Goal: Find specific page/section: Find specific page/section

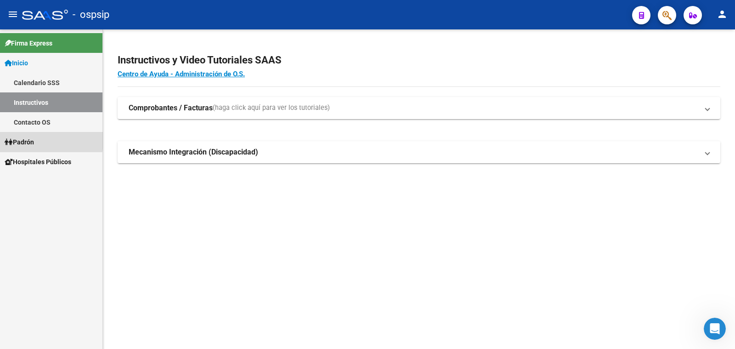
click at [21, 140] on span "Padrón" at bounding box center [19, 142] width 29 height 10
click at [31, 142] on span "Padrón" at bounding box center [19, 142] width 29 height 10
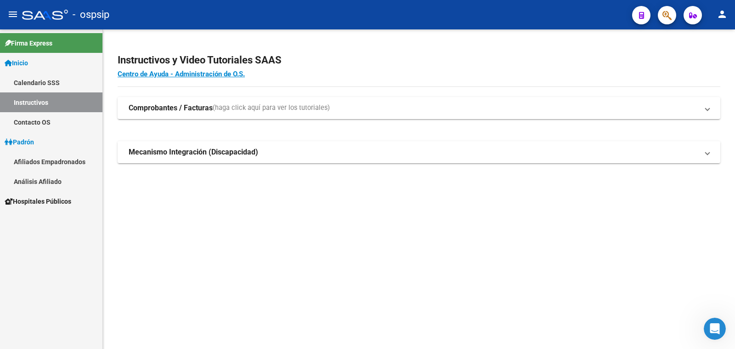
click at [29, 179] on link "Análisis Afiliado" at bounding box center [51, 181] width 102 height 20
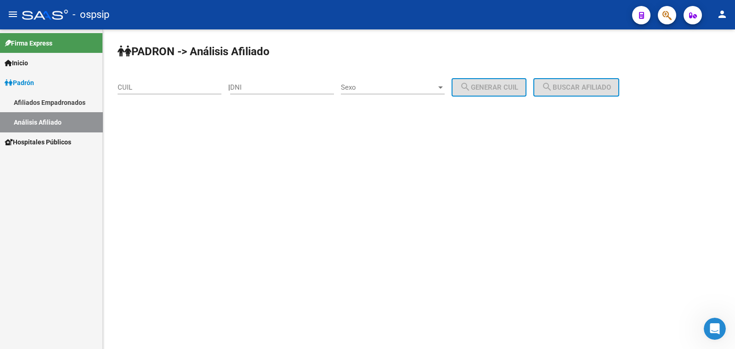
click at [268, 86] on input "DNI" at bounding box center [282, 87] width 104 height 8
type input "14611590"
click at [414, 82] on div "Sexo Sexo" at bounding box center [393, 84] width 104 height 20
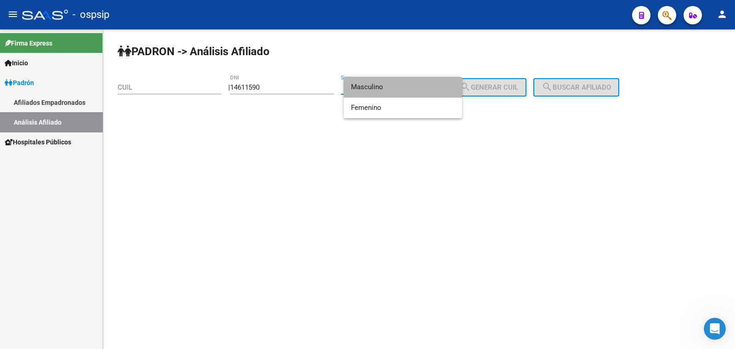
click at [409, 88] on span "Masculino" at bounding box center [403, 87] width 104 height 21
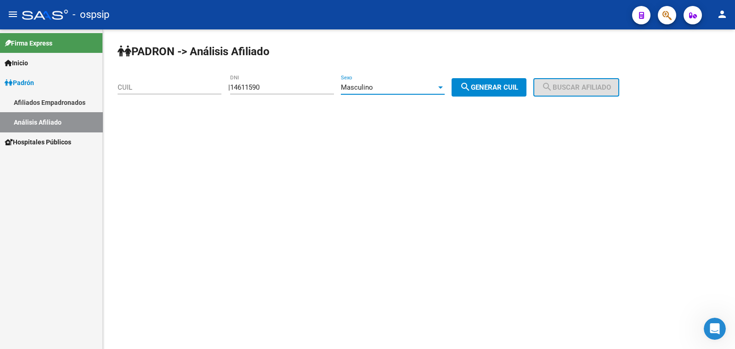
click at [486, 85] on span "search Generar CUIL" at bounding box center [489, 87] width 58 height 8
type input "20-14611590-0"
click at [567, 82] on button "search Buscar afiliado" at bounding box center [576, 87] width 86 height 18
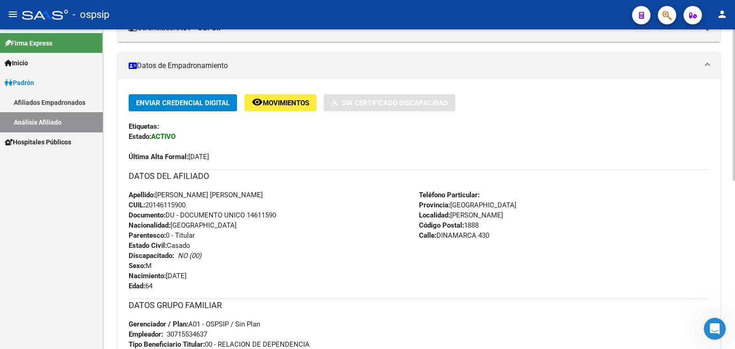
scroll to position [229, 0]
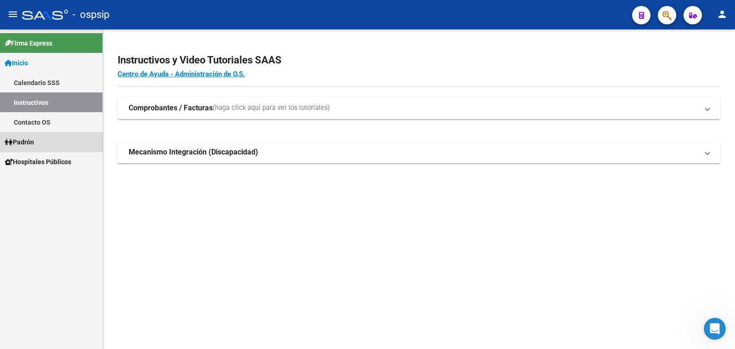
click at [20, 141] on span "Padrón" at bounding box center [19, 142] width 29 height 10
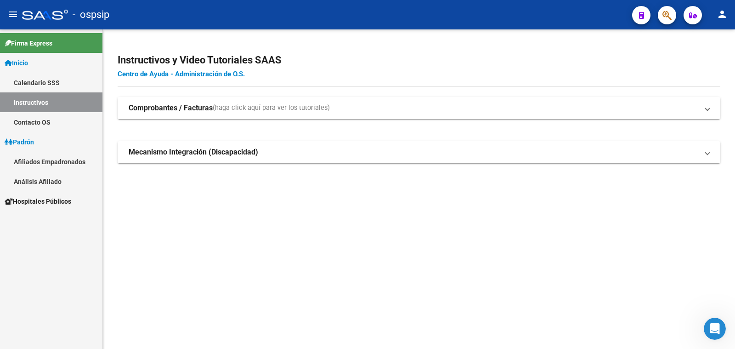
click at [44, 181] on link "Análisis Afiliado" at bounding box center [51, 181] width 102 height 20
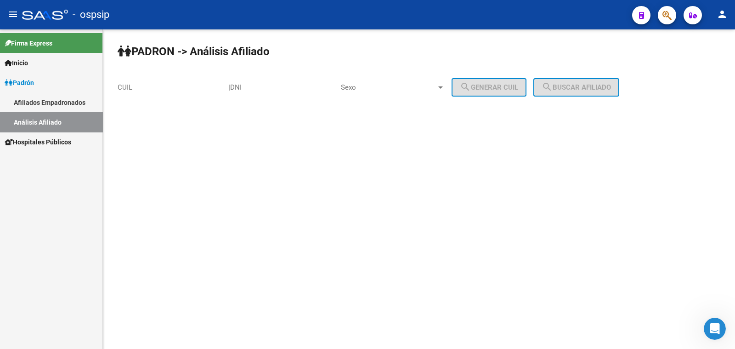
click at [252, 84] on input "DNI" at bounding box center [282, 87] width 104 height 8
type input "24894880"
click at [388, 86] on span "Sexo" at bounding box center [389, 87] width 96 height 8
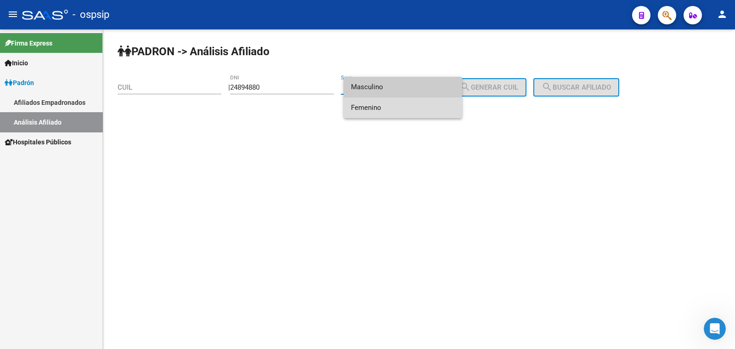
click at [388, 106] on span "Femenino" at bounding box center [403, 107] width 104 height 21
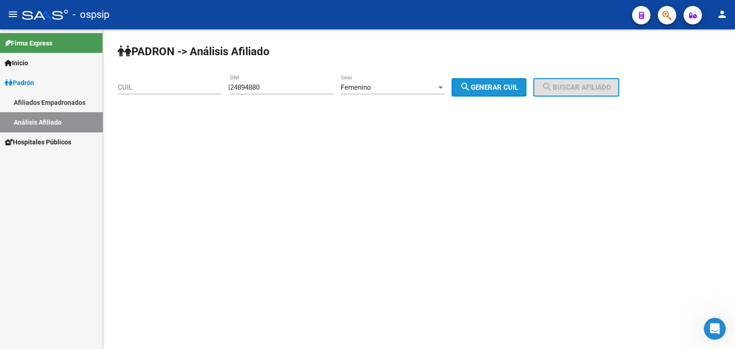
click at [509, 85] on span "search Generar CUIL" at bounding box center [489, 87] width 58 height 8
type input "27-24894880-4"
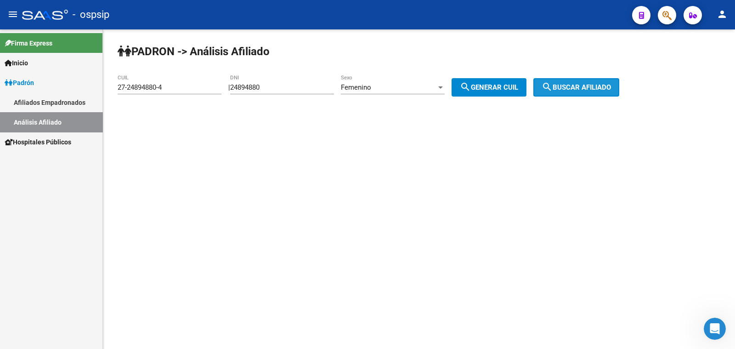
click at [588, 86] on span "search Buscar afiliado" at bounding box center [575, 87] width 69 height 8
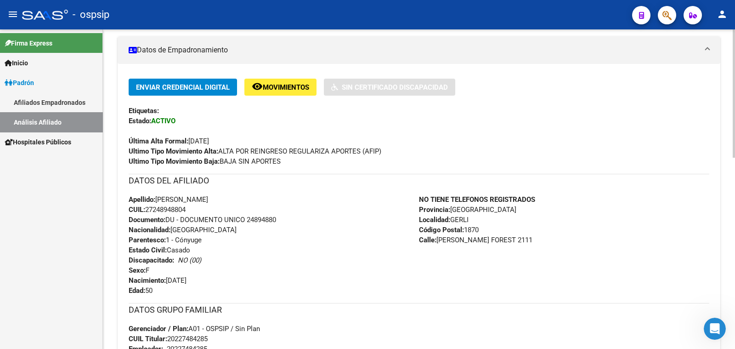
scroll to position [172, 0]
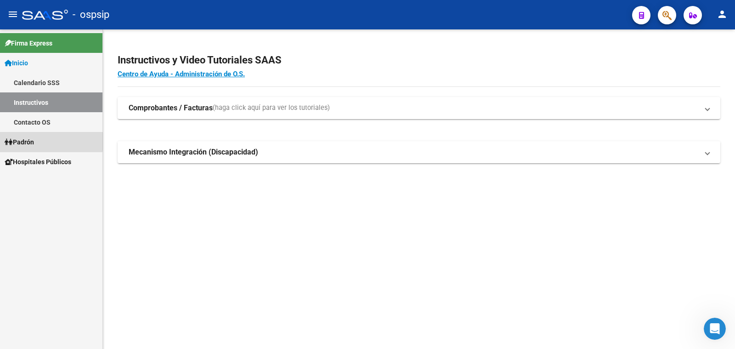
click at [28, 141] on span "Padrón" at bounding box center [19, 142] width 29 height 10
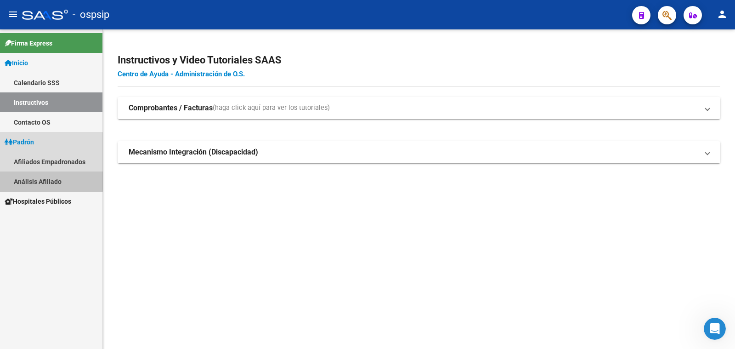
click at [34, 179] on link "Análisis Afiliado" at bounding box center [51, 181] width 102 height 20
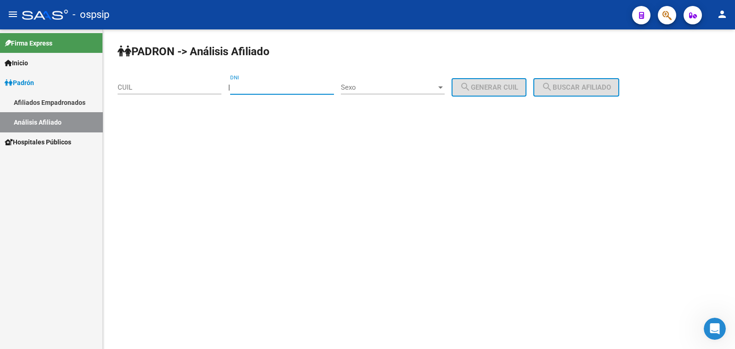
click at [265, 84] on input "DNI" at bounding box center [282, 87] width 104 height 8
type input "38060930"
click at [408, 81] on div "Sexo Sexo" at bounding box center [393, 84] width 104 height 20
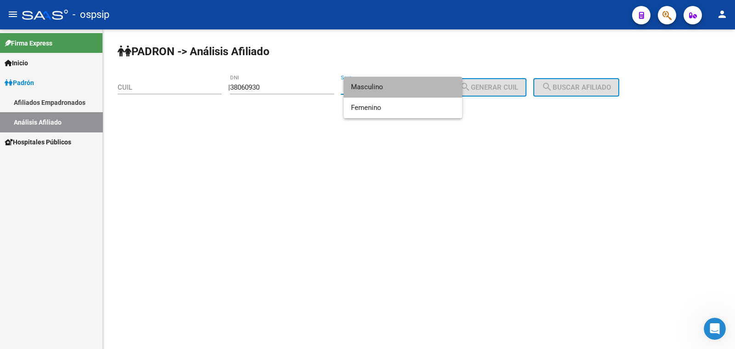
drag, startPoint x: 409, startPoint y: 84, endPoint x: 451, endPoint y: 84, distance: 42.2
click at [422, 84] on span "Masculino" at bounding box center [403, 87] width 104 height 21
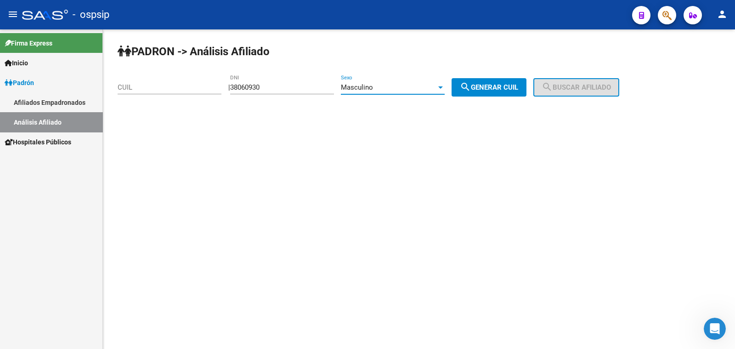
drag, startPoint x: 485, startPoint y: 84, endPoint x: 518, endPoint y: 86, distance: 33.1
click at [493, 84] on span "search Generar CUIL" at bounding box center [489, 87] width 58 height 8
type input "20-38060930-5"
click at [566, 88] on span "search Buscar afiliado" at bounding box center [575, 87] width 69 height 8
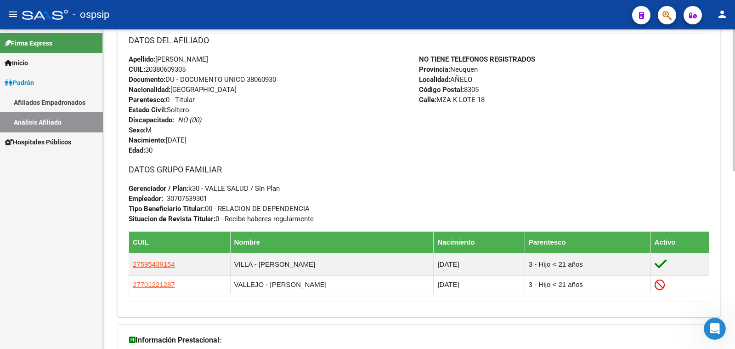
scroll to position [344, 0]
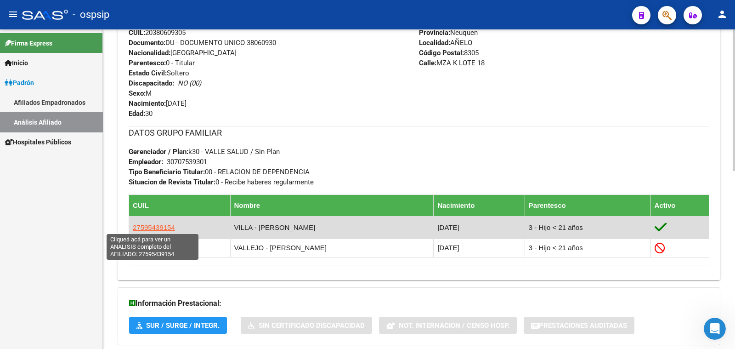
click at [157, 226] on span "27595439154" at bounding box center [154, 227] width 42 height 8
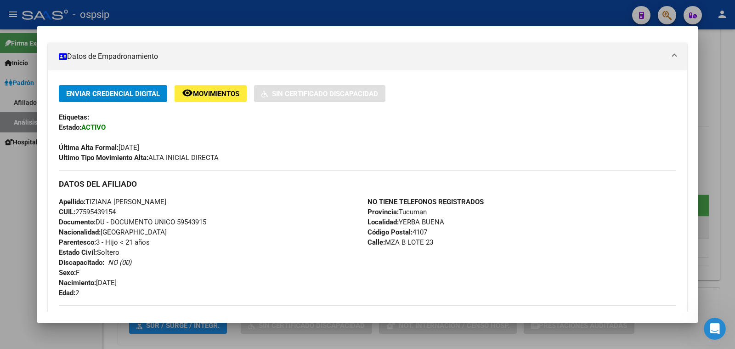
scroll to position [172, 0]
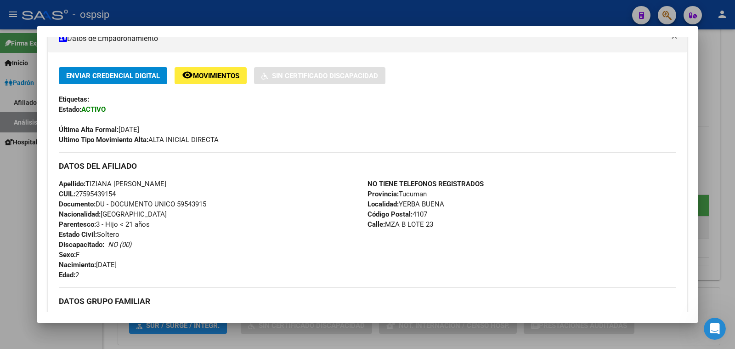
click at [5, 26] on div at bounding box center [367, 174] width 735 height 349
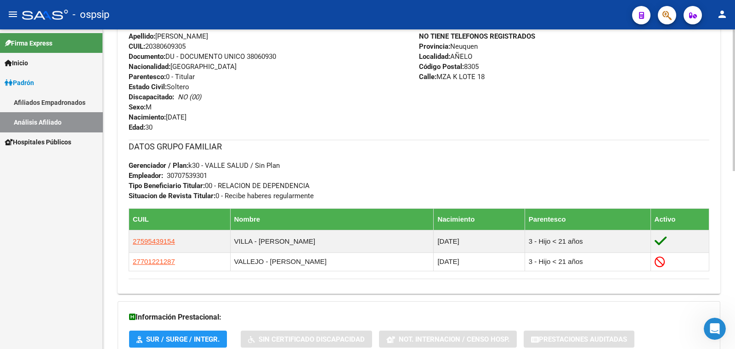
scroll to position [344, 0]
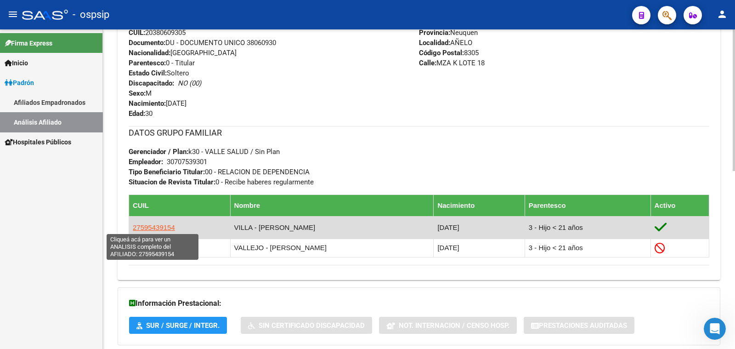
click at [160, 226] on span "27595439154" at bounding box center [154, 227] width 42 height 8
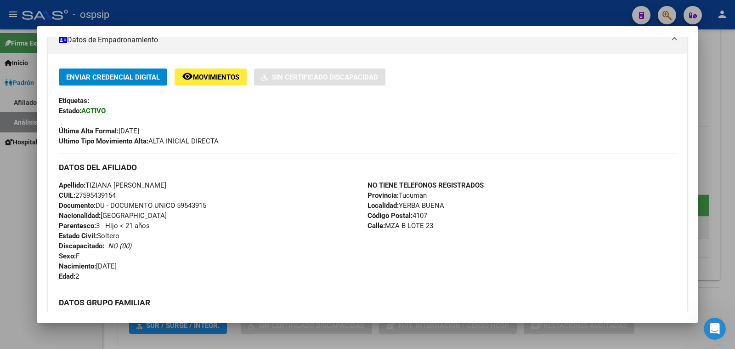
scroll to position [172, 0]
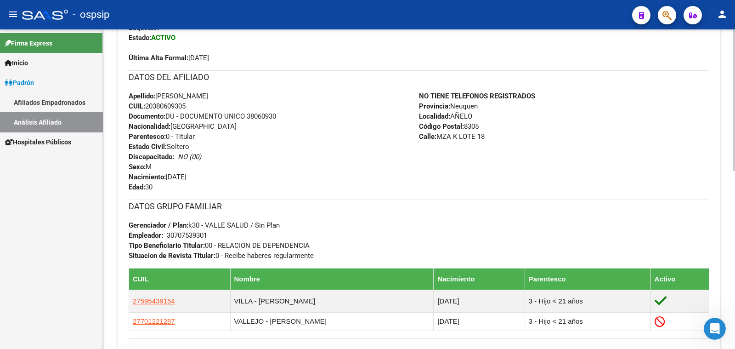
scroll to position [287, 0]
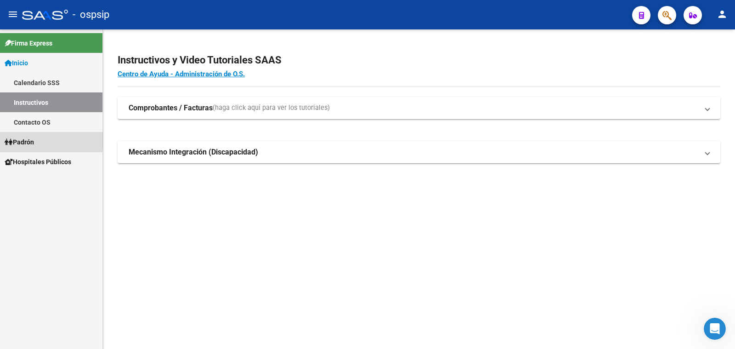
click at [25, 140] on span "Padrón" at bounding box center [19, 142] width 29 height 10
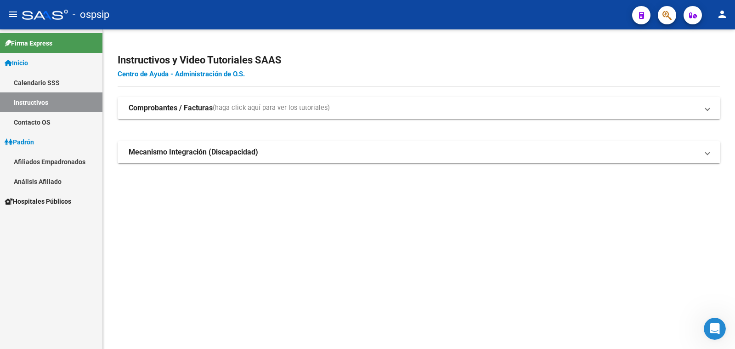
click at [45, 181] on link "Análisis Afiliado" at bounding box center [51, 181] width 102 height 20
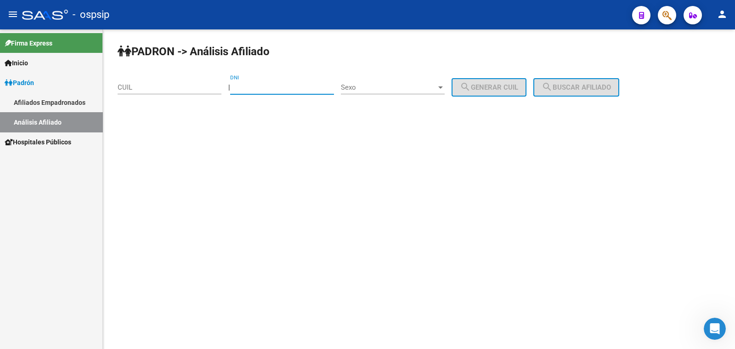
click at [292, 87] on input "DNI" at bounding box center [282, 87] width 104 height 8
type input "42713042"
click at [397, 86] on span "Sexo" at bounding box center [389, 87] width 96 height 8
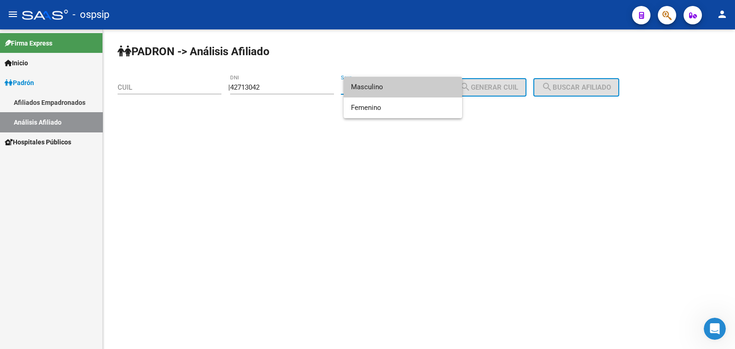
click at [397, 86] on span "Masculino" at bounding box center [403, 87] width 104 height 21
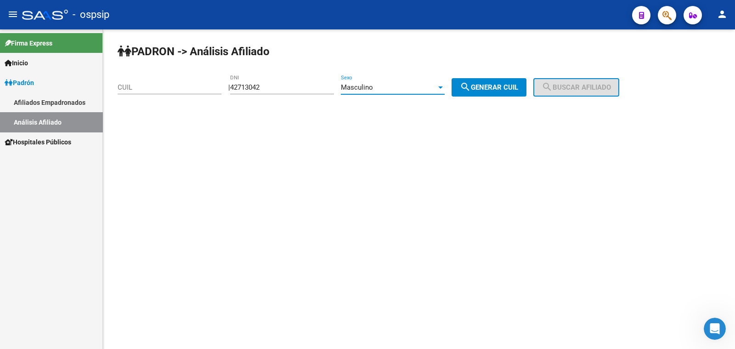
click at [494, 80] on button "search Generar CUIL" at bounding box center [488, 87] width 75 height 18
type input "20-42713042-9"
click at [552, 87] on mat-icon "search" at bounding box center [546, 86] width 11 height 11
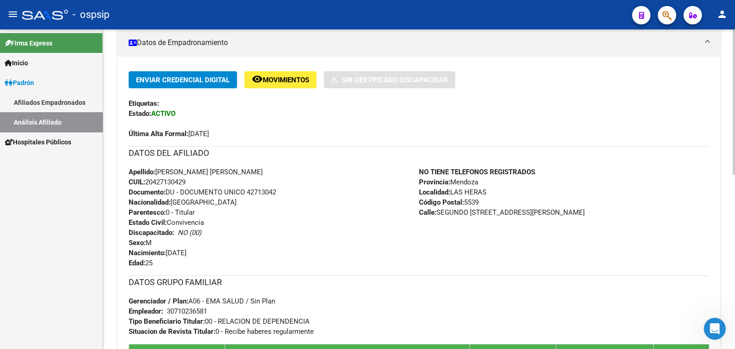
scroll to position [172, 0]
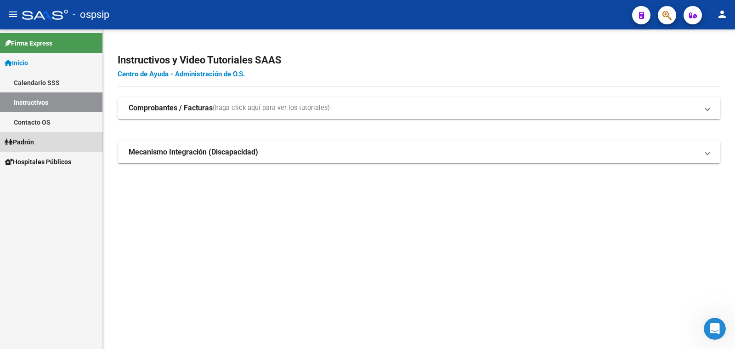
click at [32, 139] on span "Padrón" at bounding box center [19, 142] width 29 height 10
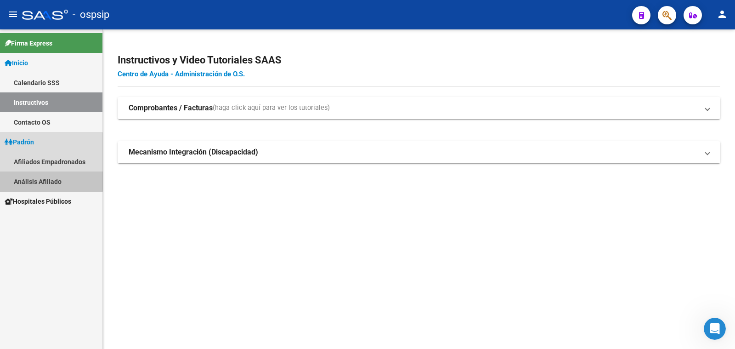
click at [48, 180] on link "Análisis Afiliado" at bounding box center [51, 181] width 102 height 20
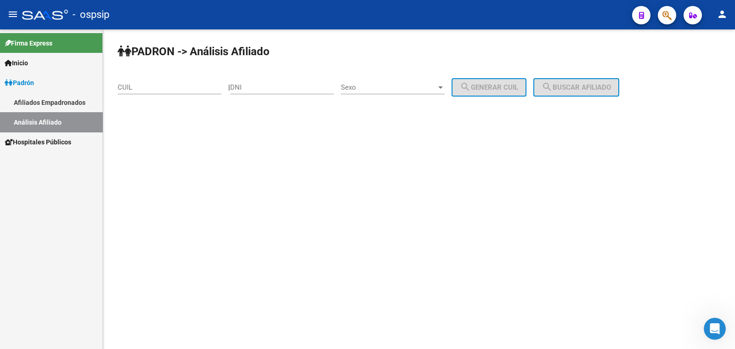
click at [277, 82] on div "DNI" at bounding box center [282, 84] width 104 height 20
type input "44841009"
click at [394, 86] on span "Sexo" at bounding box center [389, 87] width 96 height 8
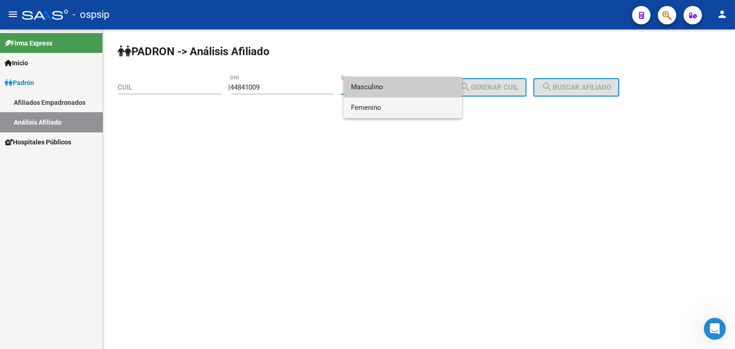
click at [406, 104] on span "Femenino" at bounding box center [403, 107] width 104 height 21
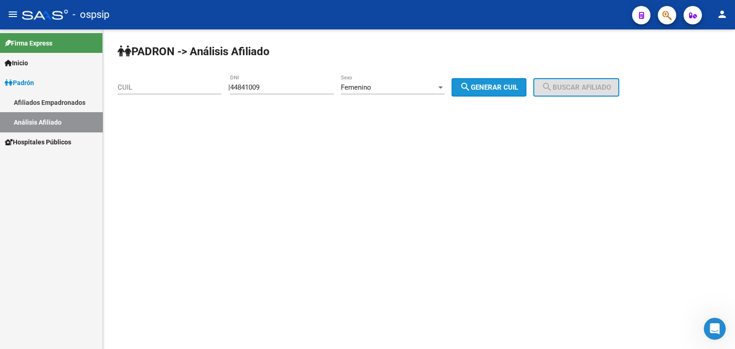
click at [503, 85] on span "search Generar CUIL" at bounding box center [489, 87] width 58 height 8
type input "27-44841009-4"
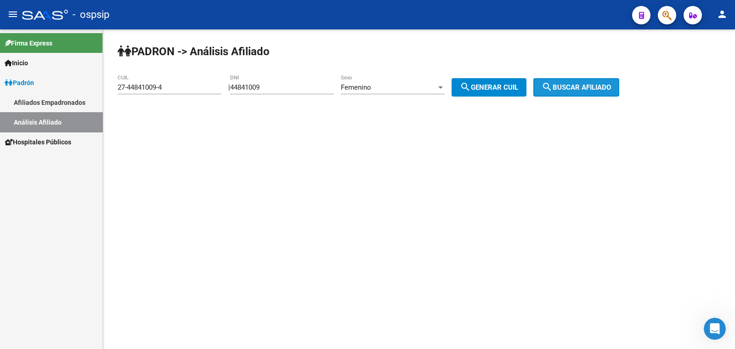
drag, startPoint x: 574, startPoint y: 85, endPoint x: 549, endPoint y: 101, distance: 29.7
click at [574, 86] on span "search Buscar afiliado" at bounding box center [575, 87] width 69 height 8
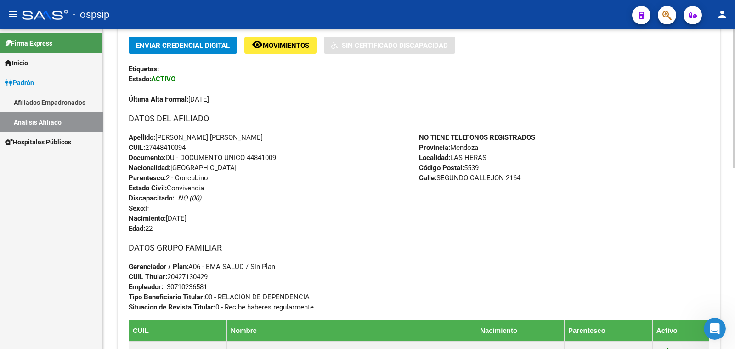
scroll to position [229, 0]
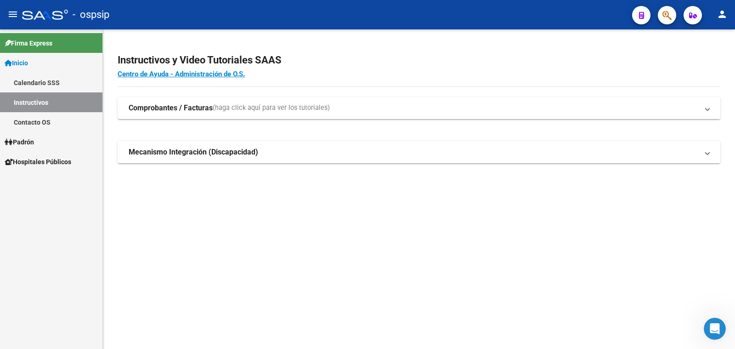
click at [27, 141] on span "Padrón" at bounding box center [19, 142] width 29 height 10
click at [41, 180] on link "Análisis Afiliado" at bounding box center [51, 181] width 102 height 20
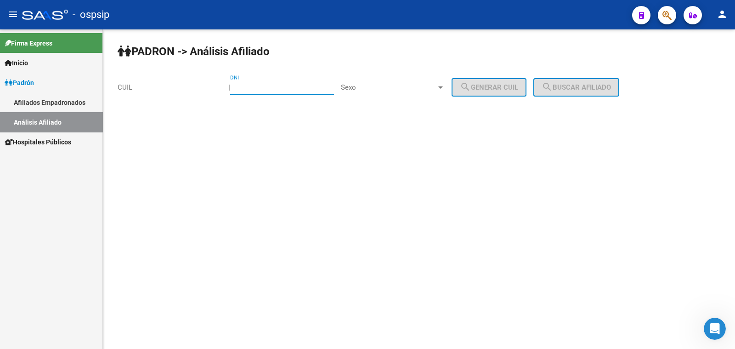
click at [258, 85] on input "DNI" at bounding box center [282, 87] width 104 height 8
type input "42713042"
click at [388, 84] on span "Sexo" at bounding box center [389, 87] width 96 height 8
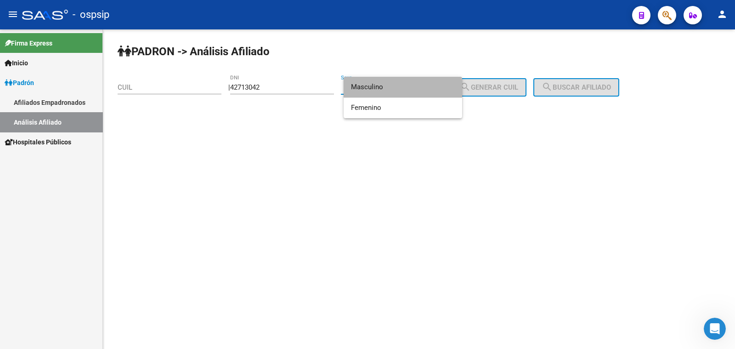
click at [390, 85] on span "Masculino" at bounding box center [403, 87] width 104 height 21
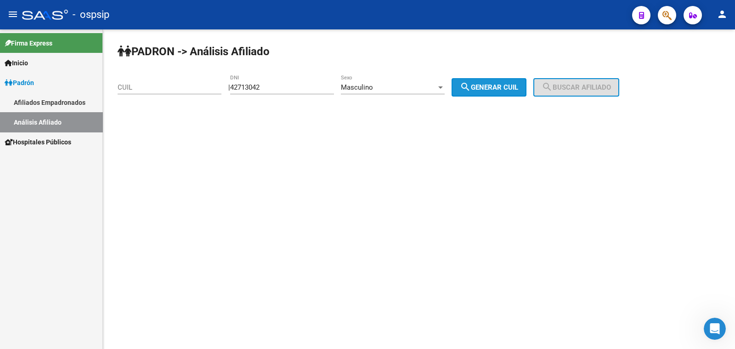
drag, startPoint x: 483, startPoint y: 89, endPoint x: 427, endPoint y: 152, distance: 84.6
click at [482, 88] on span "search Generar CUIL" at bounding box center [489, 87] width 58 height 8
type input "20-42713042-9"
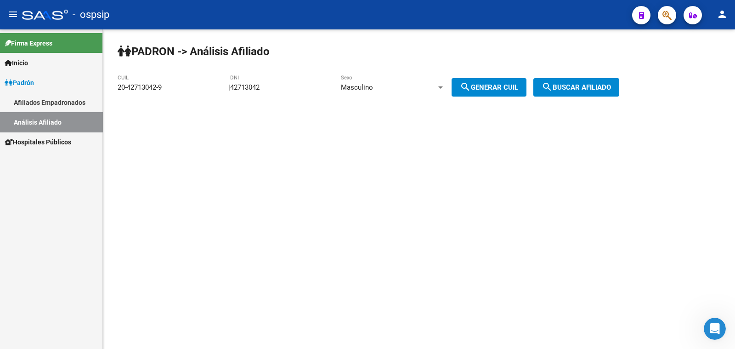
click at [587, 88] on span "search Buscar afiliado" at bounding box center [575, 87] width 69 height 8
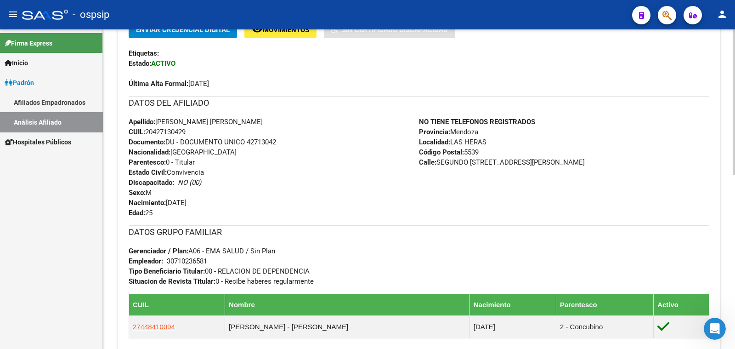
scroll to position [229, 0]
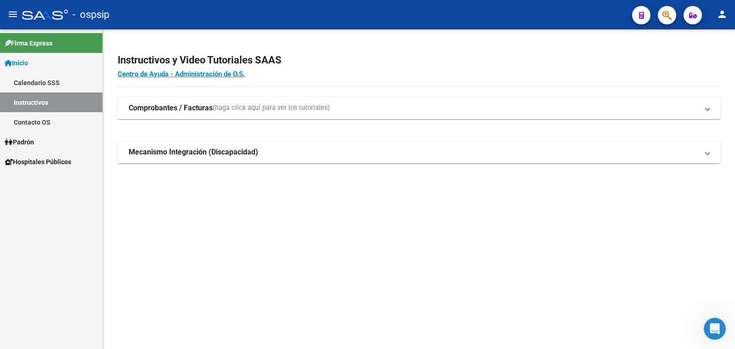
click at [34, 142] on span "Padrón" at bounding box center [19, 142] width 29 height 10
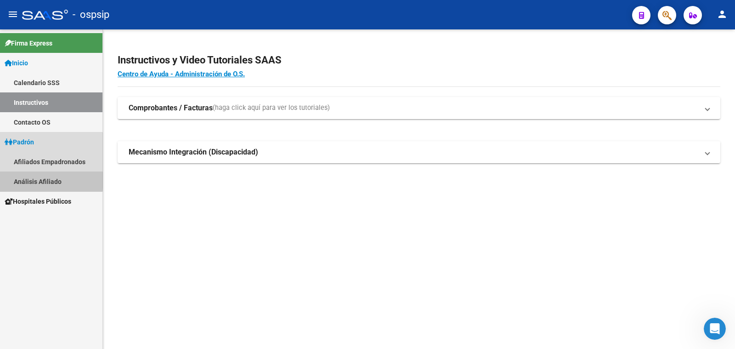
click at [33, 180] on link "Análisis Afiliado" at bounding box center [51, 181] width 102 height 20
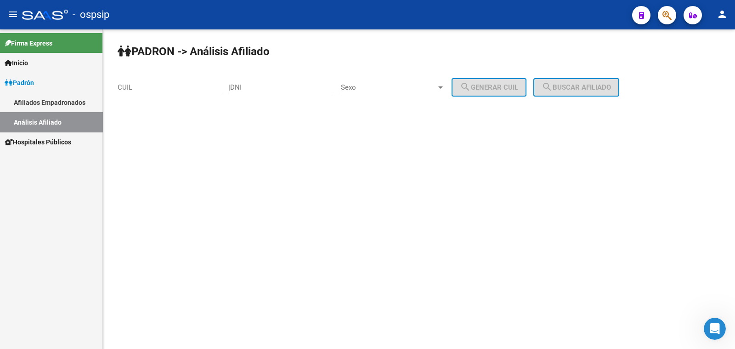
click at [273, 88] on input "DNI" at bounding box center [282, 87] width 104 height 8
type input "58349942"
click at [404, 86] on span "Sexo" at bounding box center [389, 87] width 96 height 8
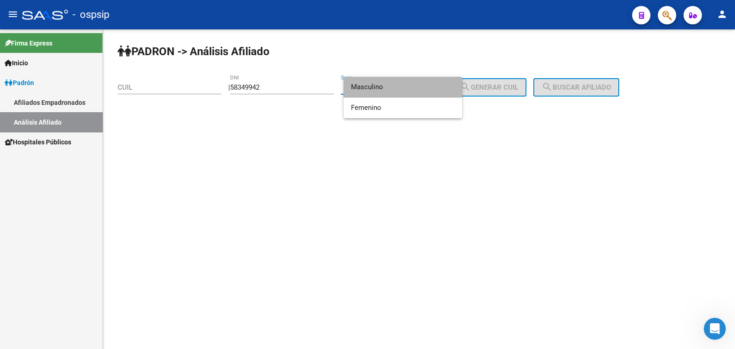
click at [409, 81] on span "Masculino" at bounding box center [403, 87] width 104 height 21
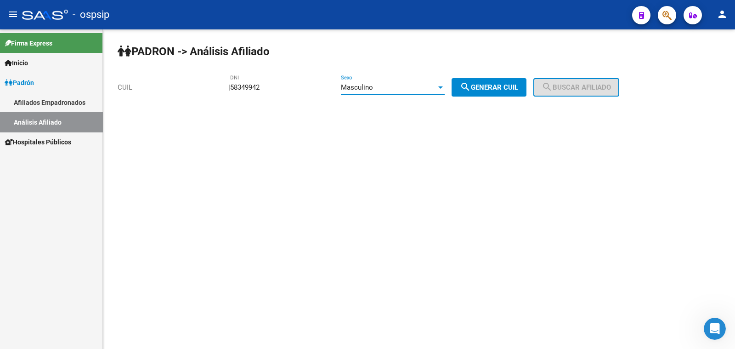
click at [496, 86] on span "search Generar CUIL" at bounding box center [489, 87] width 58 height 8
type input "20-58349942-4"
click at [580, 86] on span "search Buscar afiliado" at bounding box center [575, 87] width 69 height 8
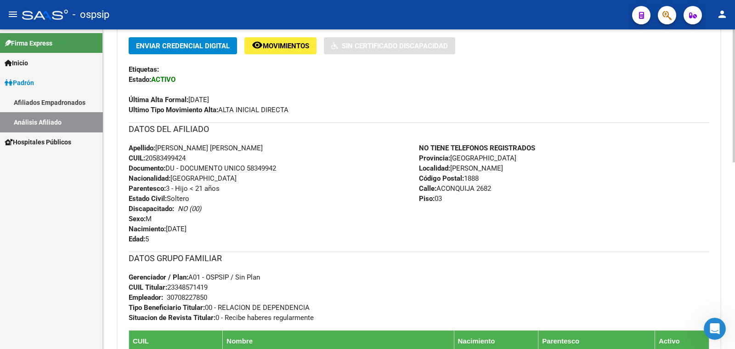
scroll to position [287, 0]
